Goal: Task Accomplishment & Management: Complete application form

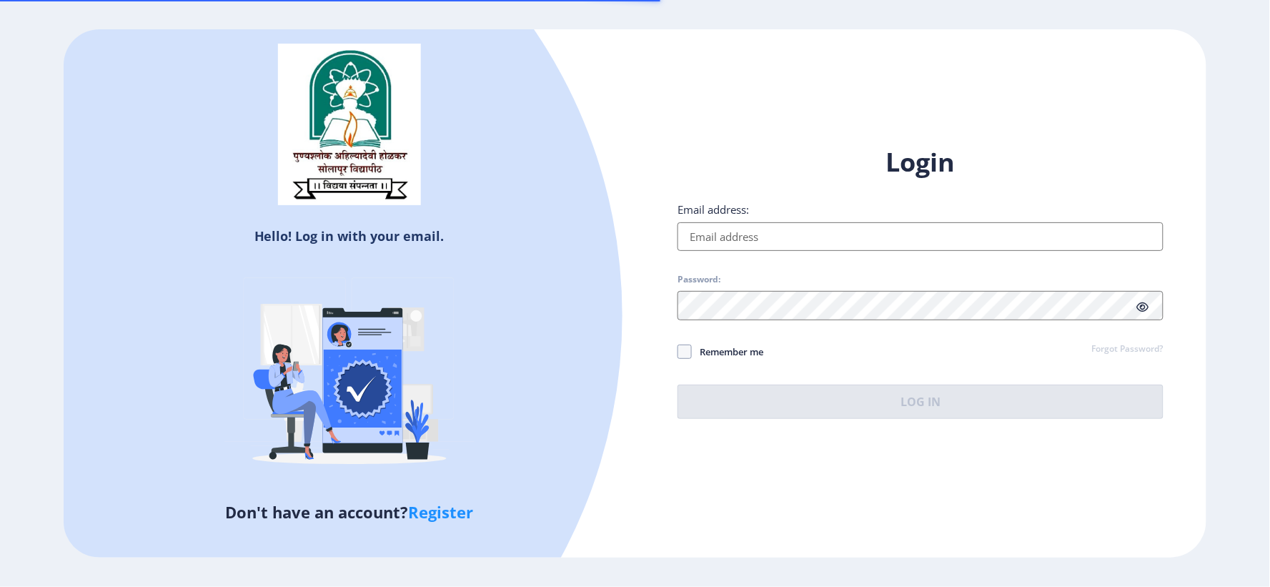
click at [833, 233] on input "Email address:" at bounding box center [920, 236] width 486 height 29
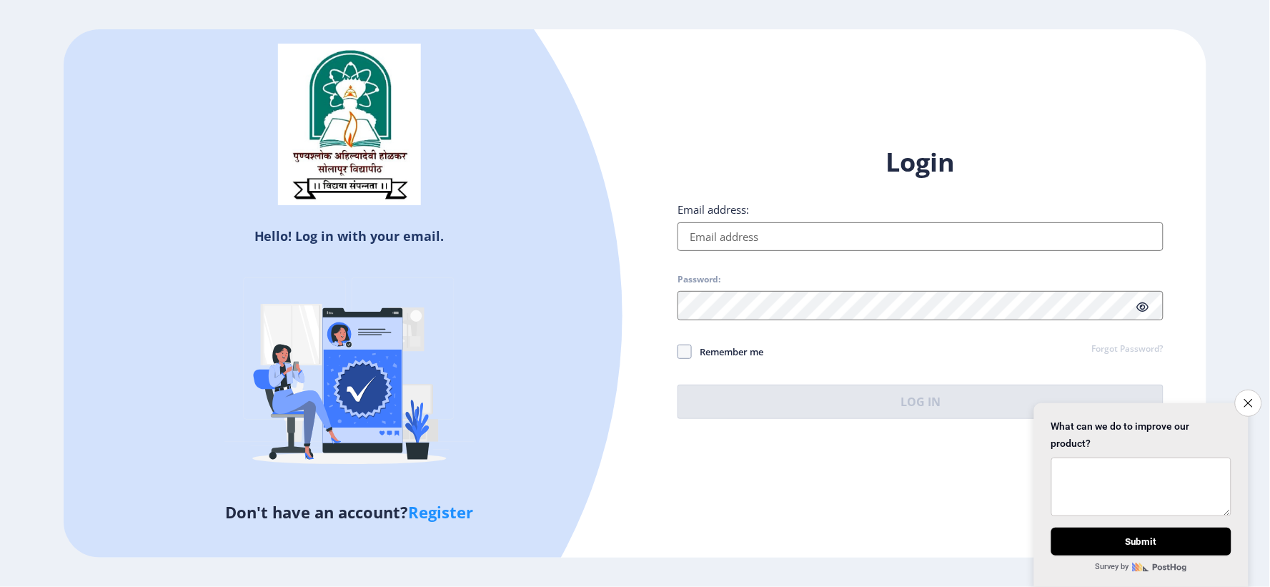
click at [836, 234] on input "Email address:" at bounding box center [920, 236] width 486 height 29
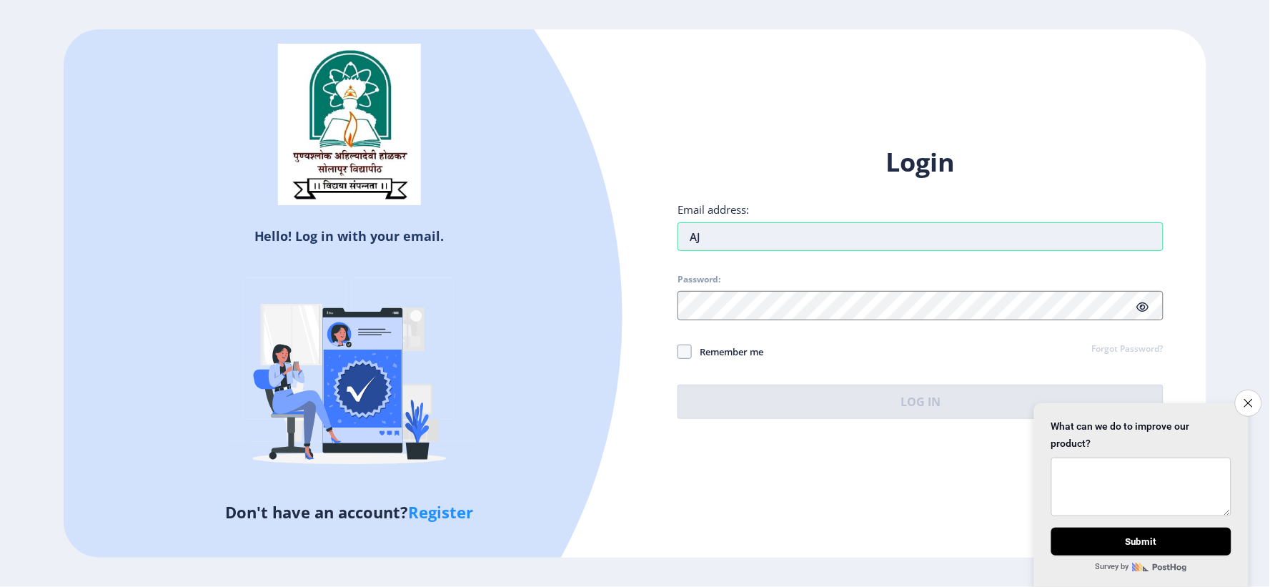
type input "A"
type input "[EMAIL_ADDRESS][DOMAIN_NAME]"
